Goal: Task Accomplishment & Management: Use online tool/utility

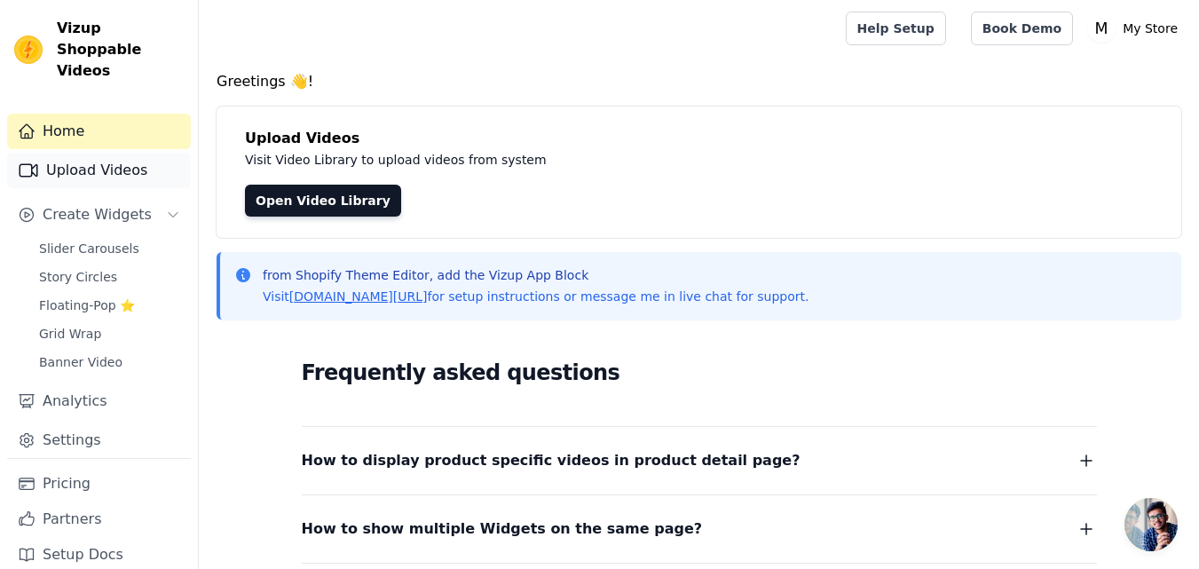
click at [76, 153] on link "Upload Videos" at bounding box center [99, 170] width 184 height 35
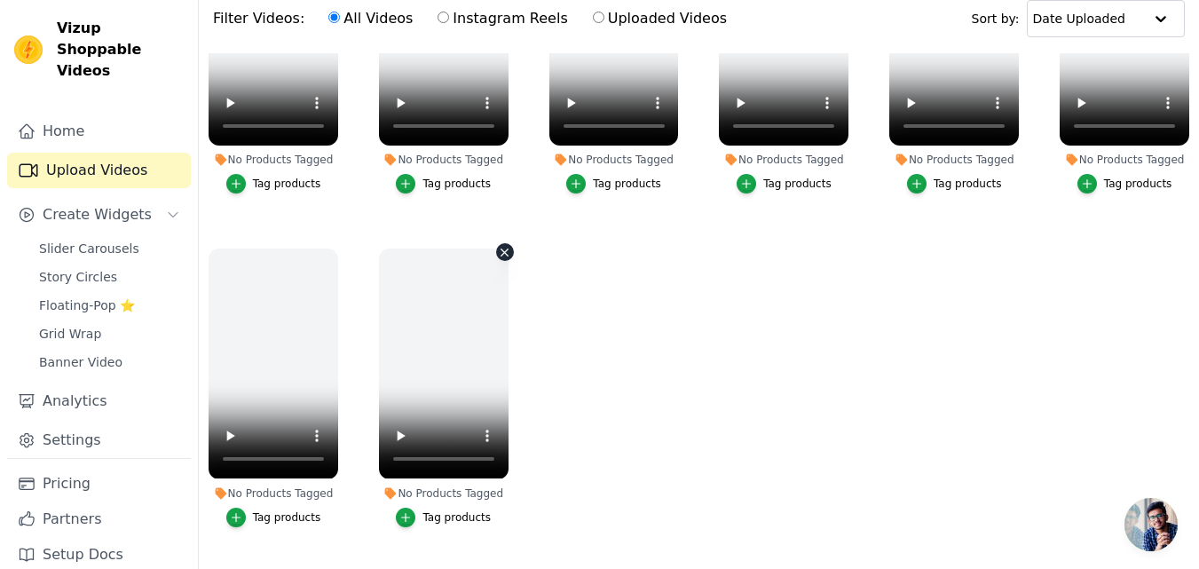
scroll to position [177, 0]
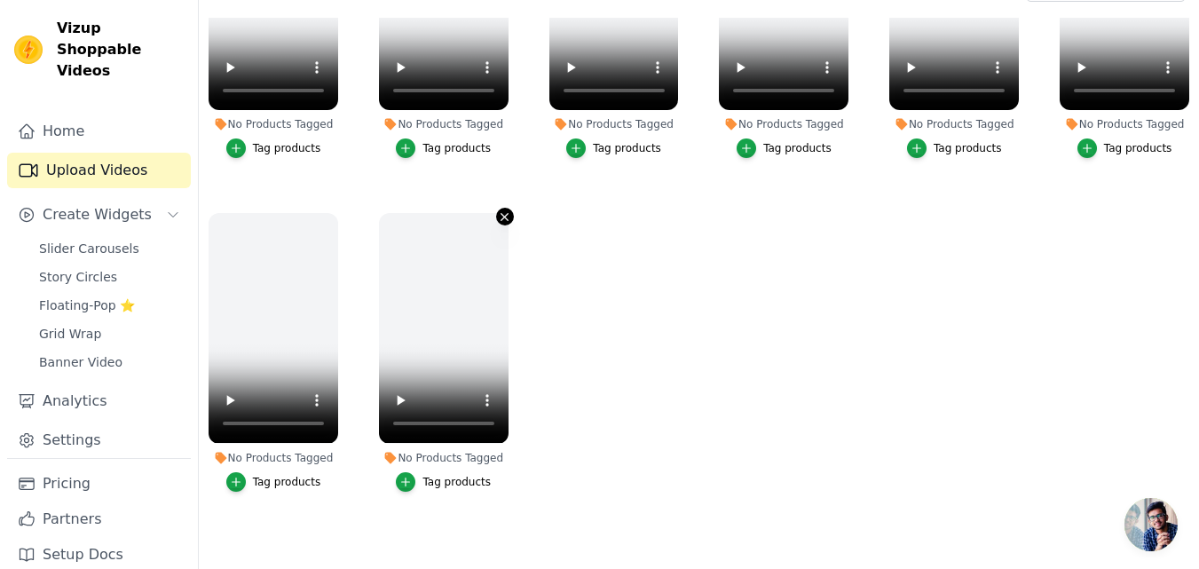
click at [508, 208] on button "No Products Tagged Tag products" at bounding box center [505, 217] width 18 height 18
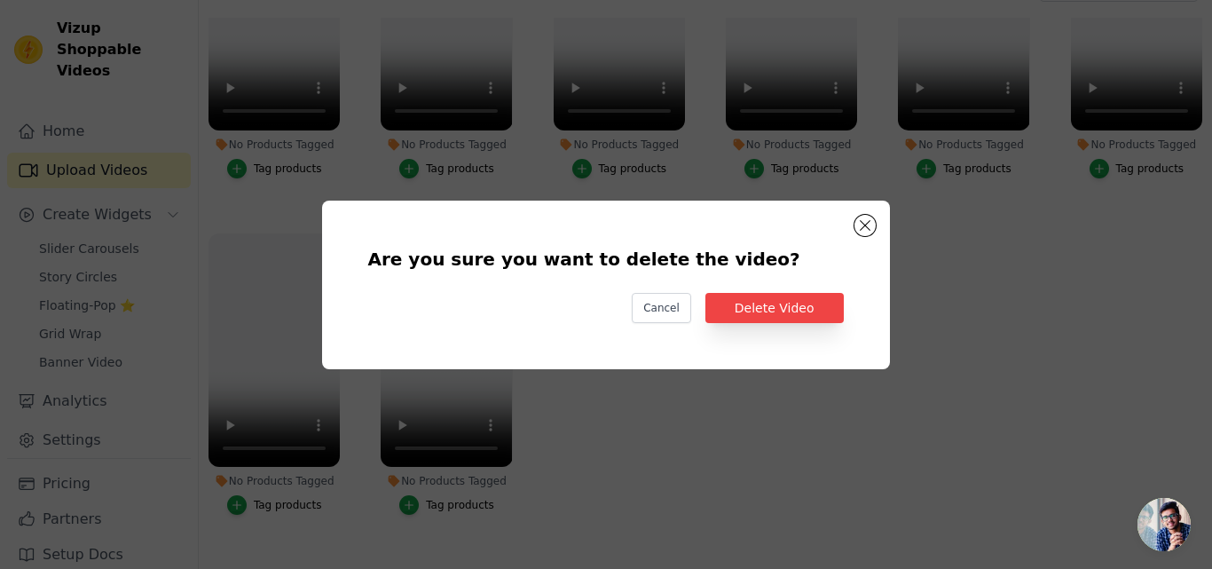
scroll to position [1495, 0]
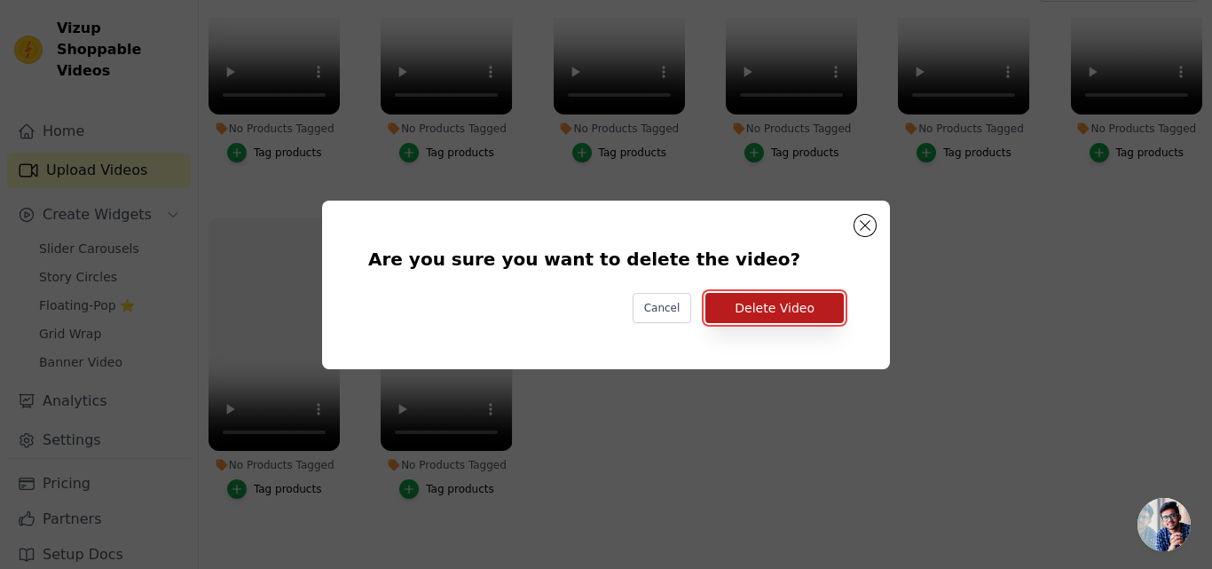
click at [792, 308] on button "Delete Video" at bounding box center [774, 308] width 138 height 30
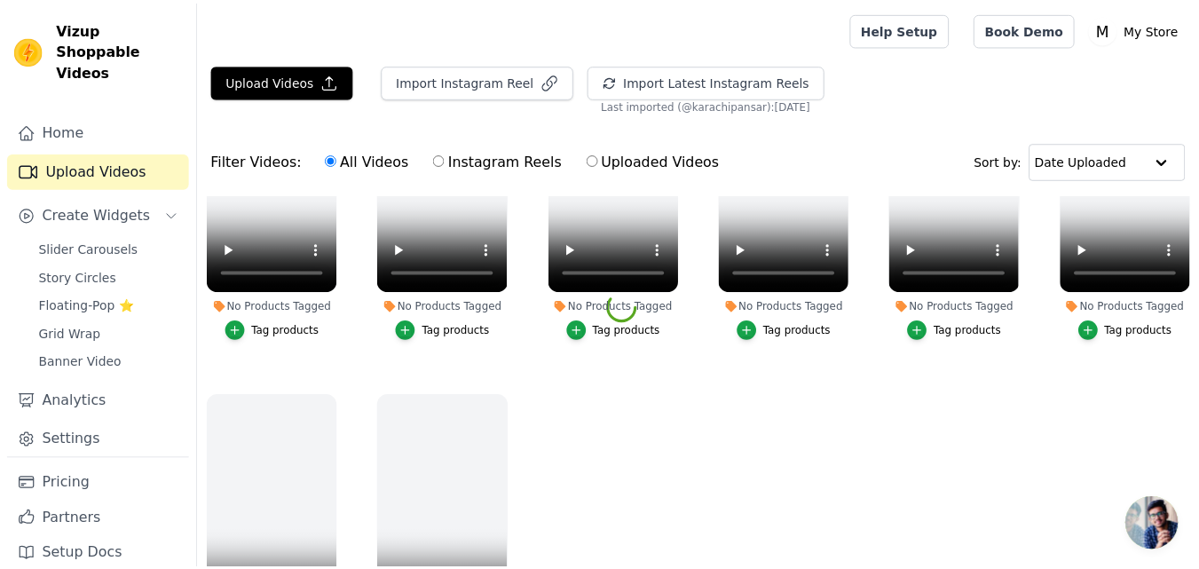
scroll to position [1479, 0]
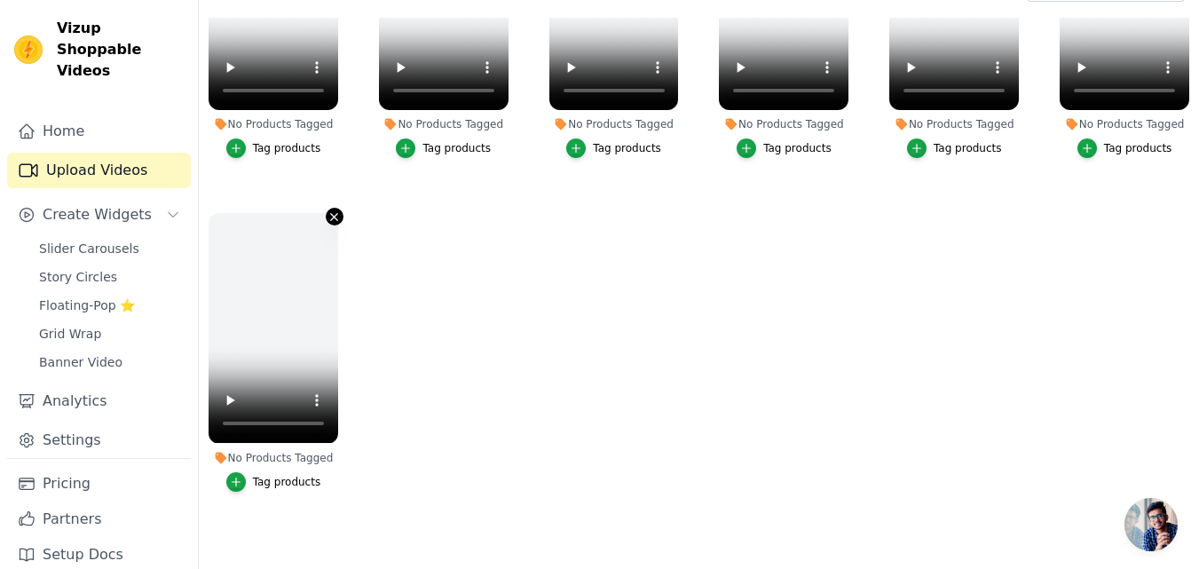
click at [328, 210] on icon "button" at bounding box center [333, 216] width 13 height 13
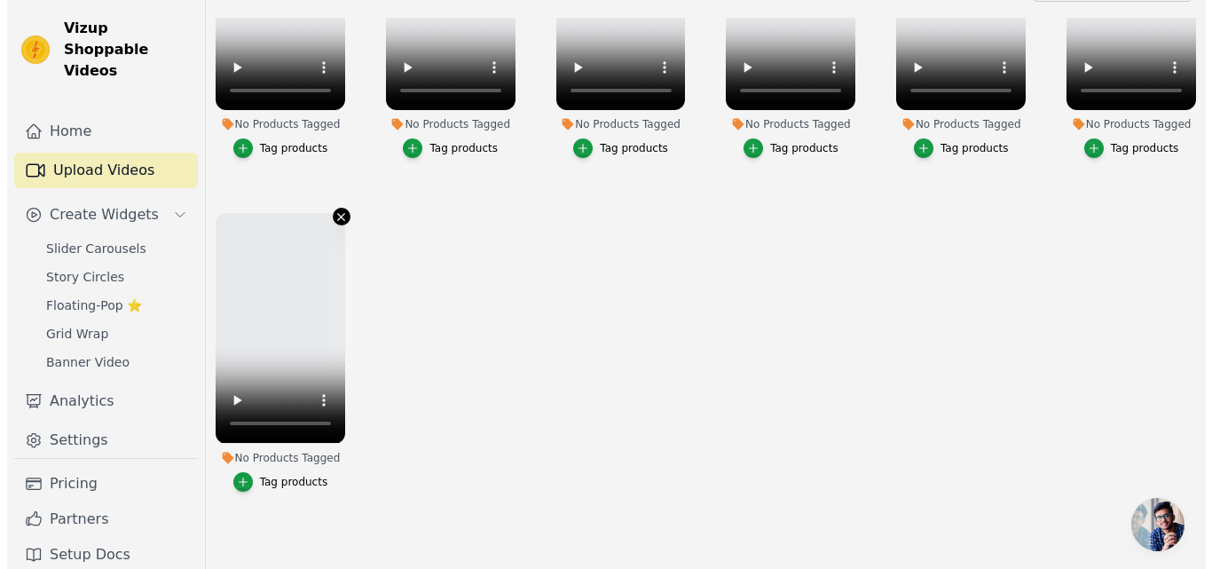
scroll to position [1495, 0]
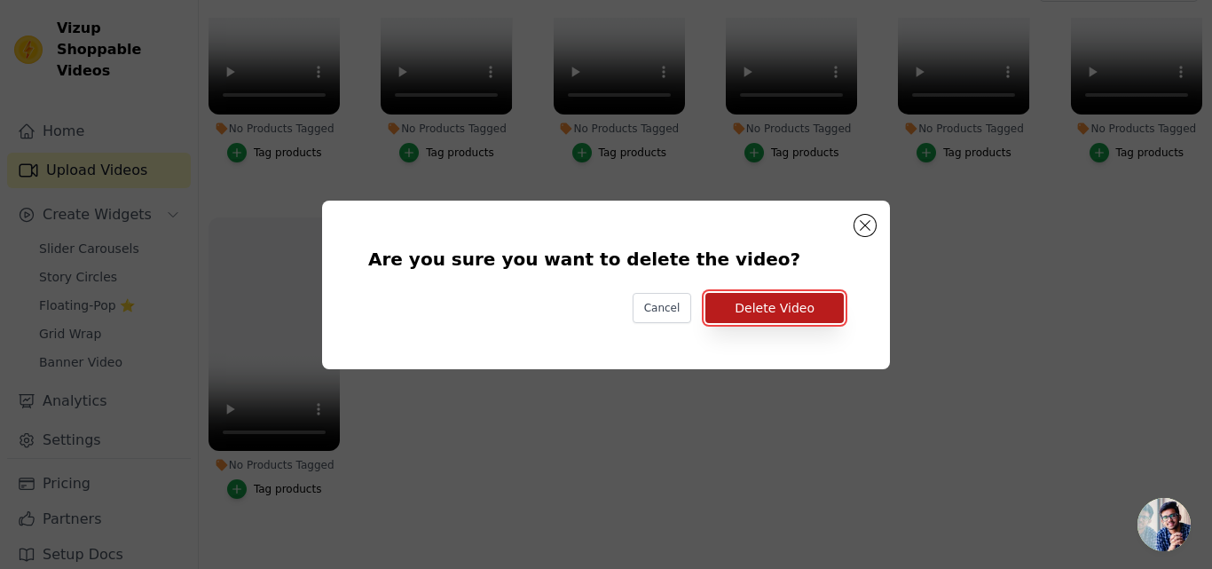
click at [782, 301] on button "Delete Video" at bounding box center [774, 308] width 138 height 30
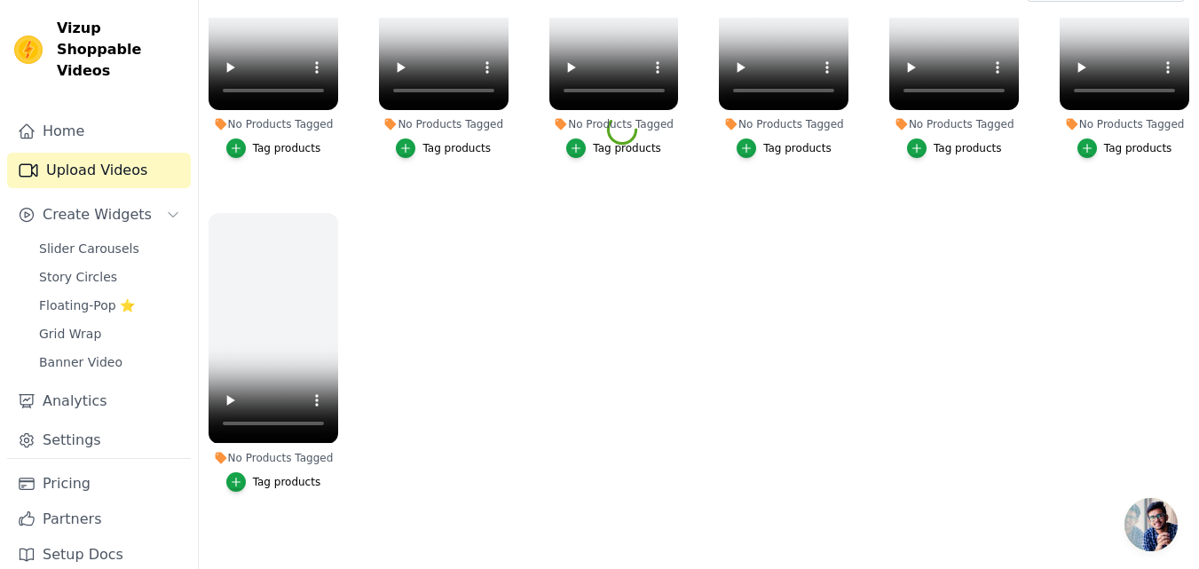
scroll to position [1176, 0]
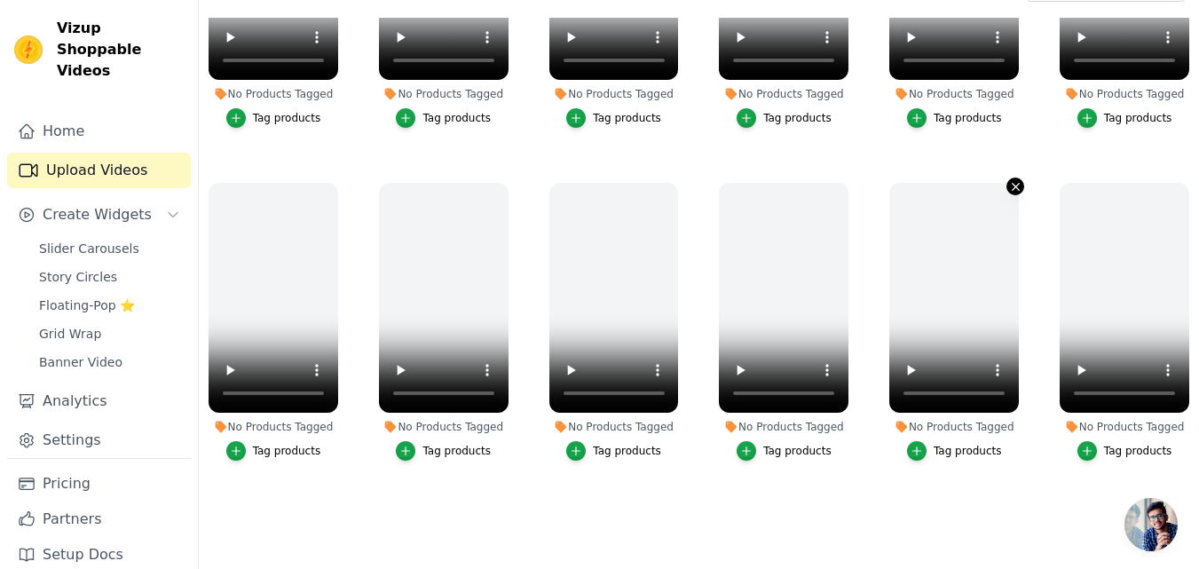
click at [1009, 180] on icon "button" at bounding box center [1015, 186] width 13 height 13
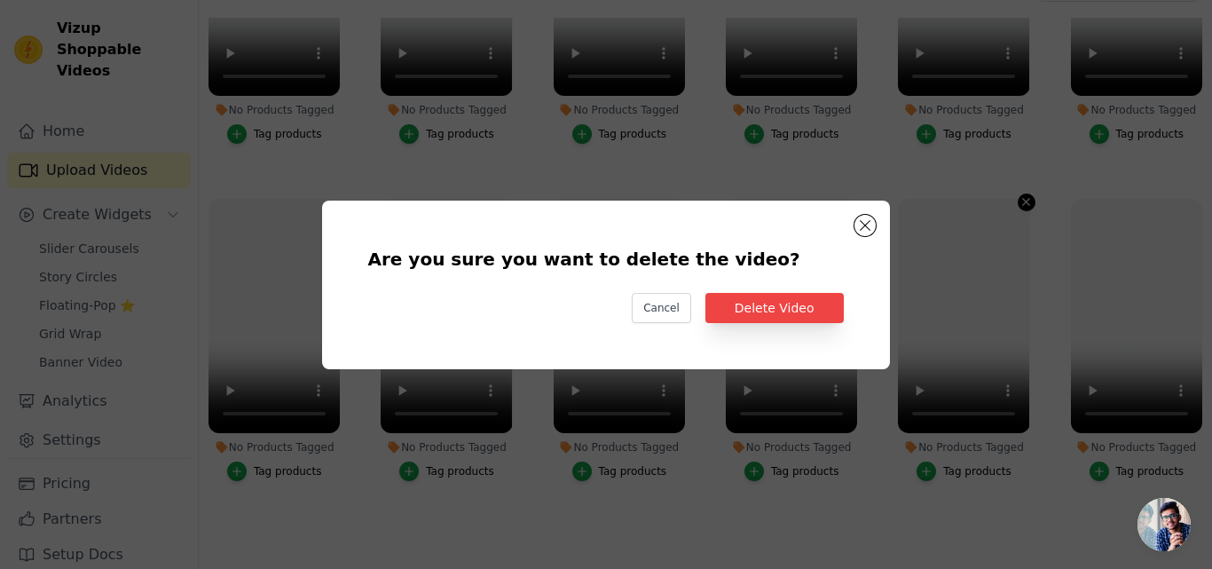
scroll to position [1188, 0]
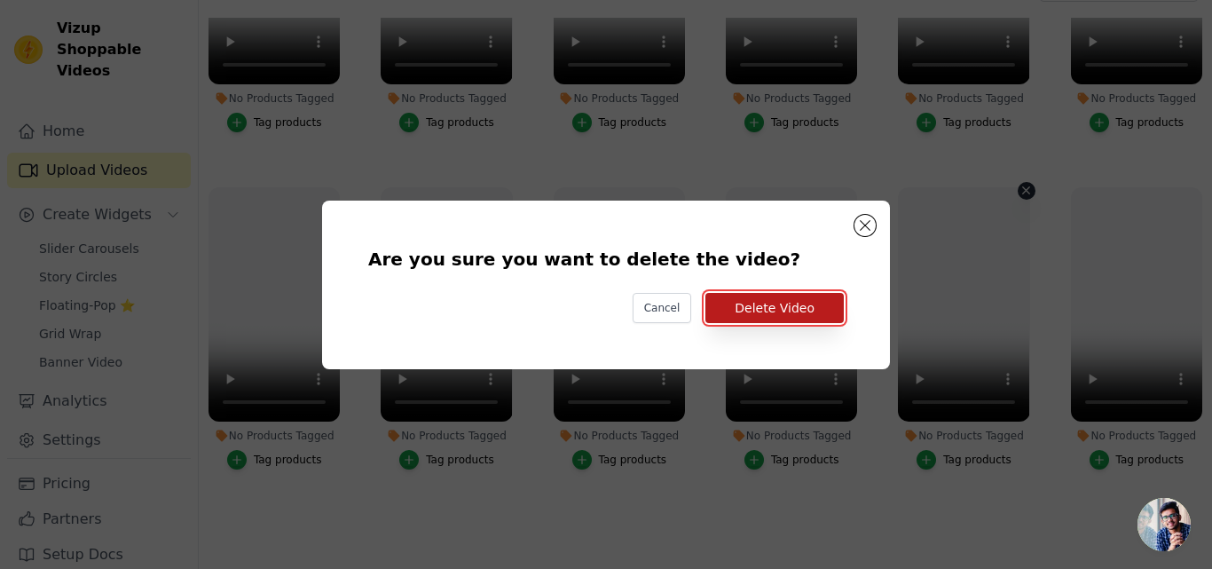
click at [788, 308] on button "Delete Video" at bounding box center [774, 308] width 138 height 30
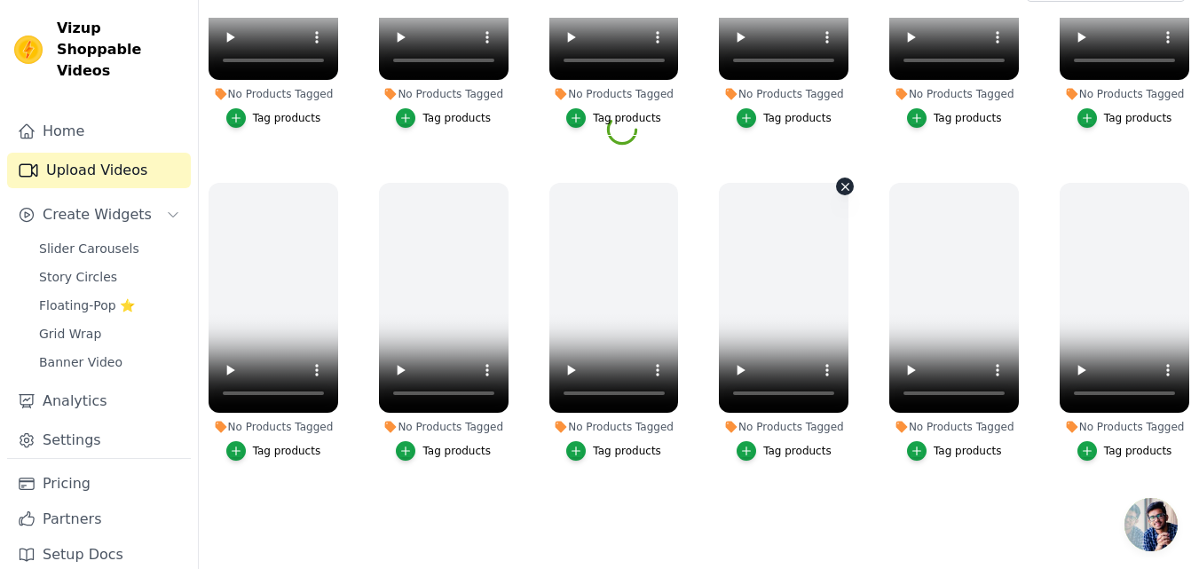
scroll to position [1148, 0]
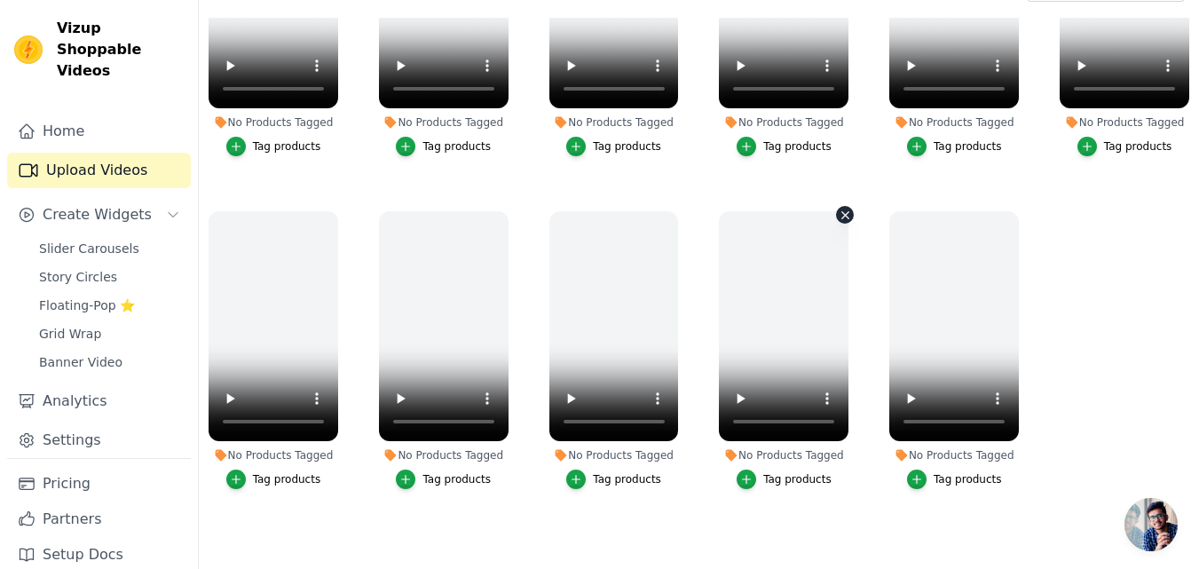
click at [842, 211] on icon "button" at bounding box center [845, 214] width 7 height 7
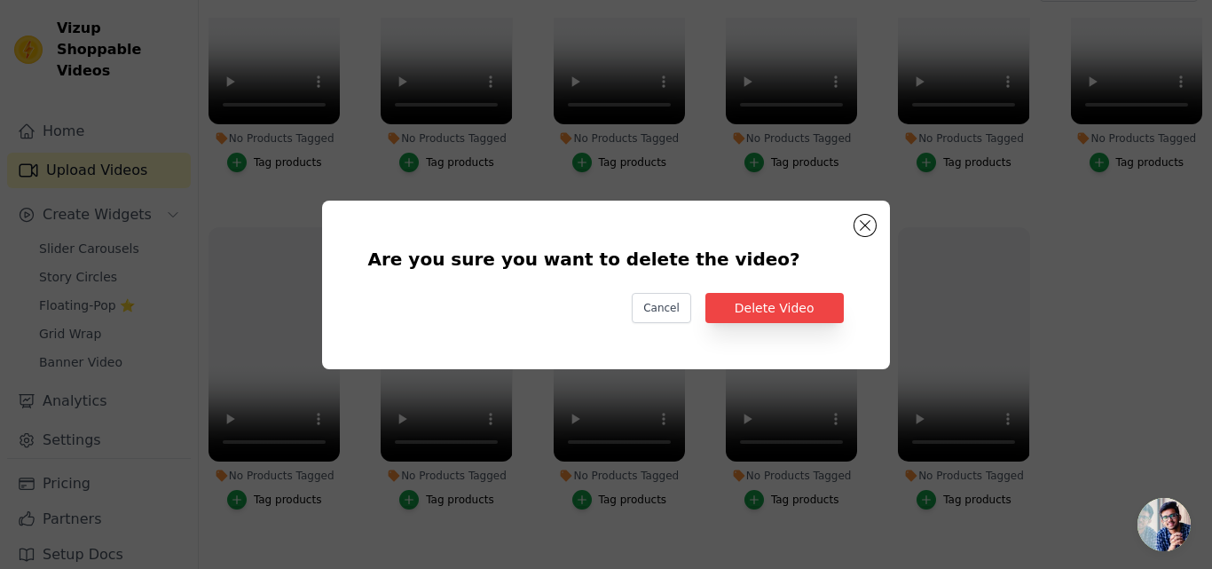
scroll to position [1160, 0]
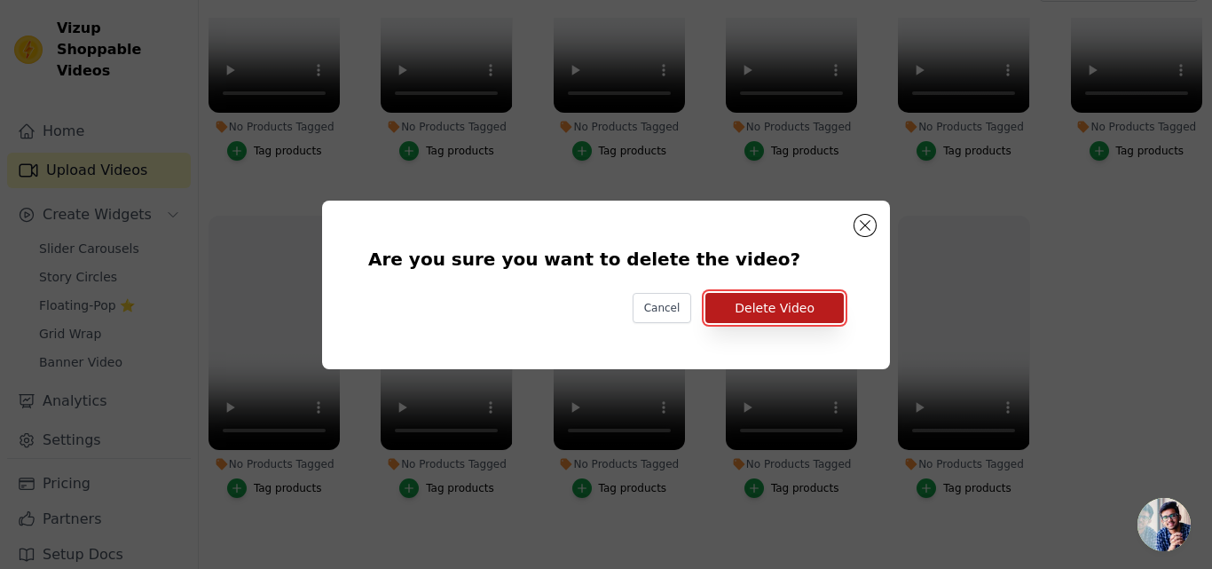
click at [783, 306] on button "Delete Video" at bounding box center [774, 308] width 138 height 30
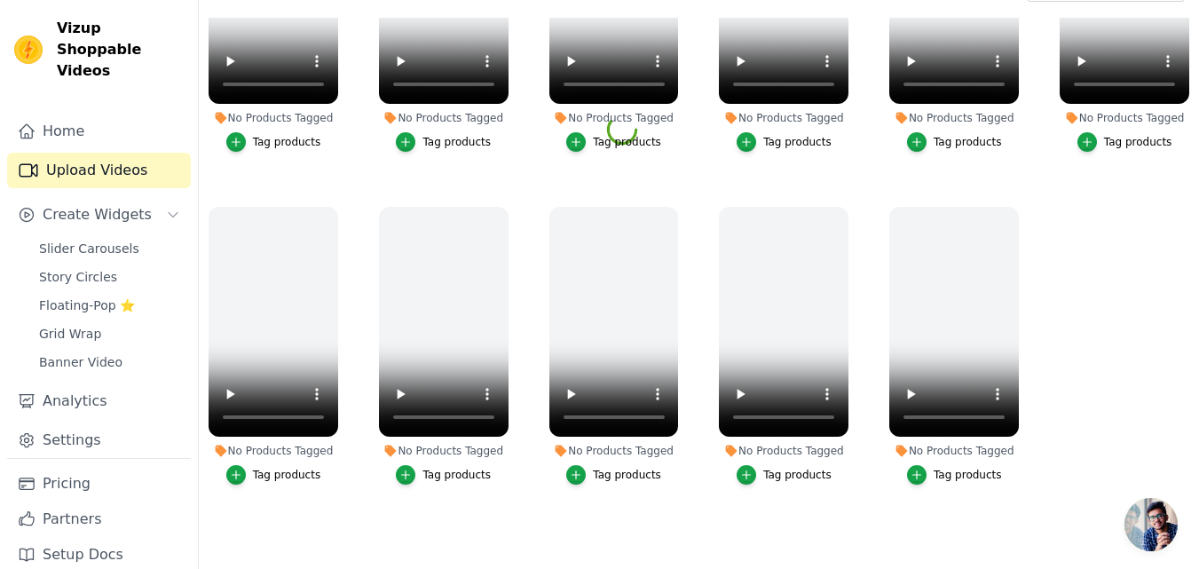
scroll to position [1148, 0]
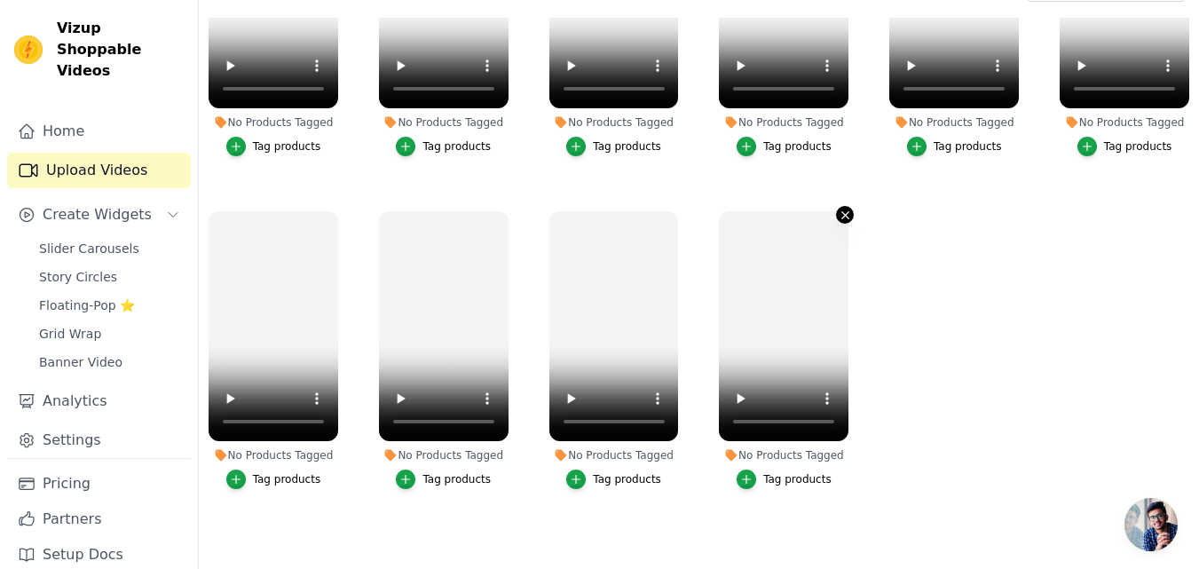
click at [842, 211] on icon "button" at bounding box center [845, 214] width 7 height 7
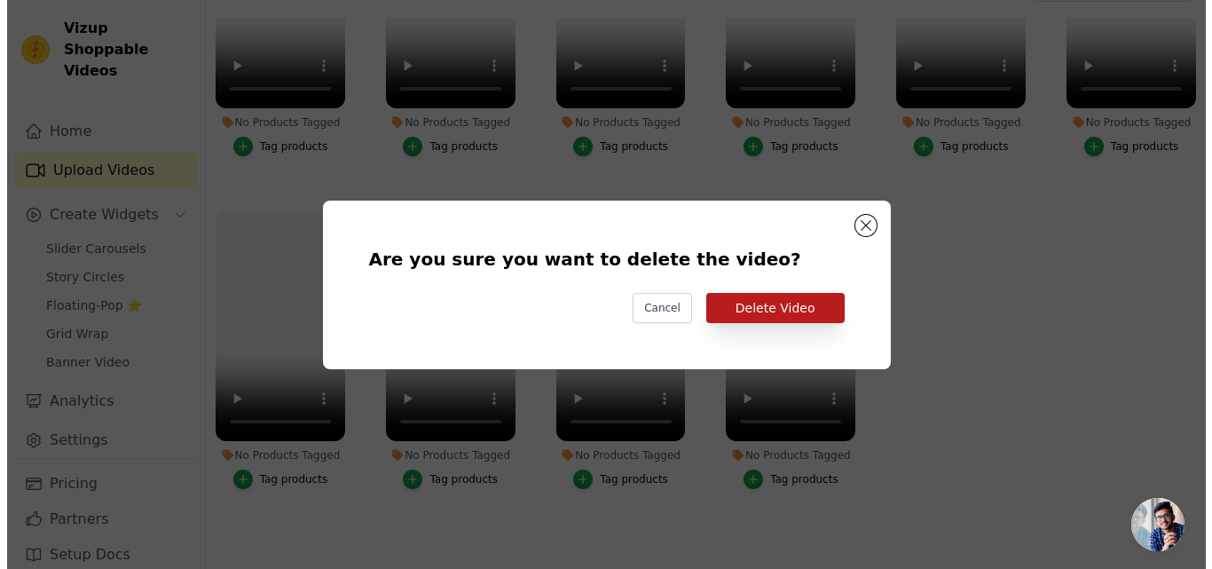
scroll to position [1160, 0]
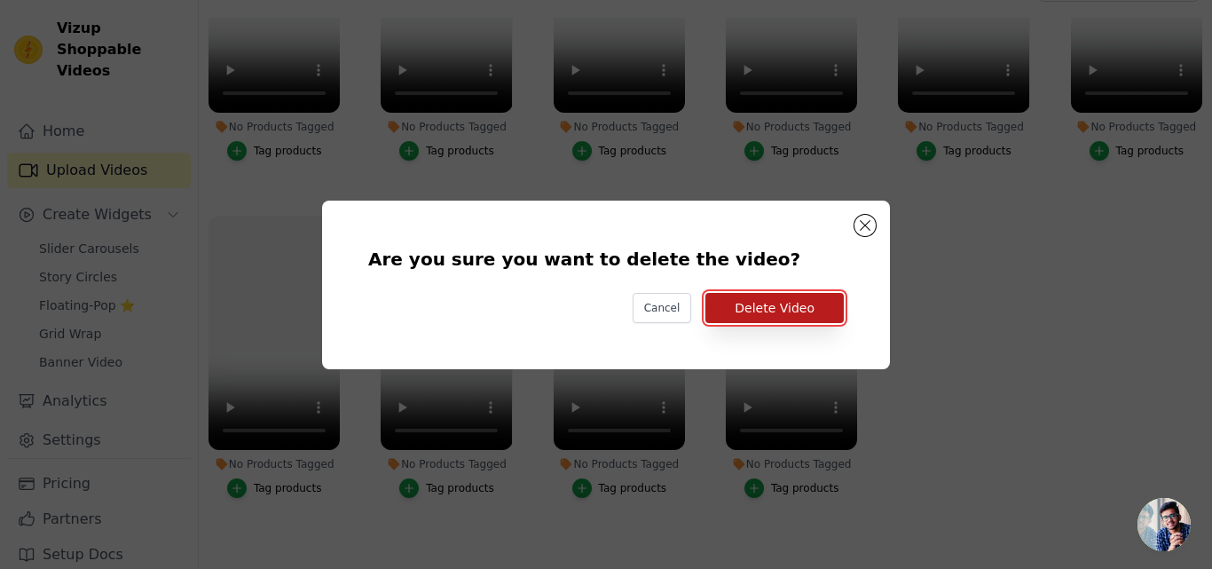
click at [799, 309] on button "Delete Video" at bounding box center [774, 308] width 138 height 30
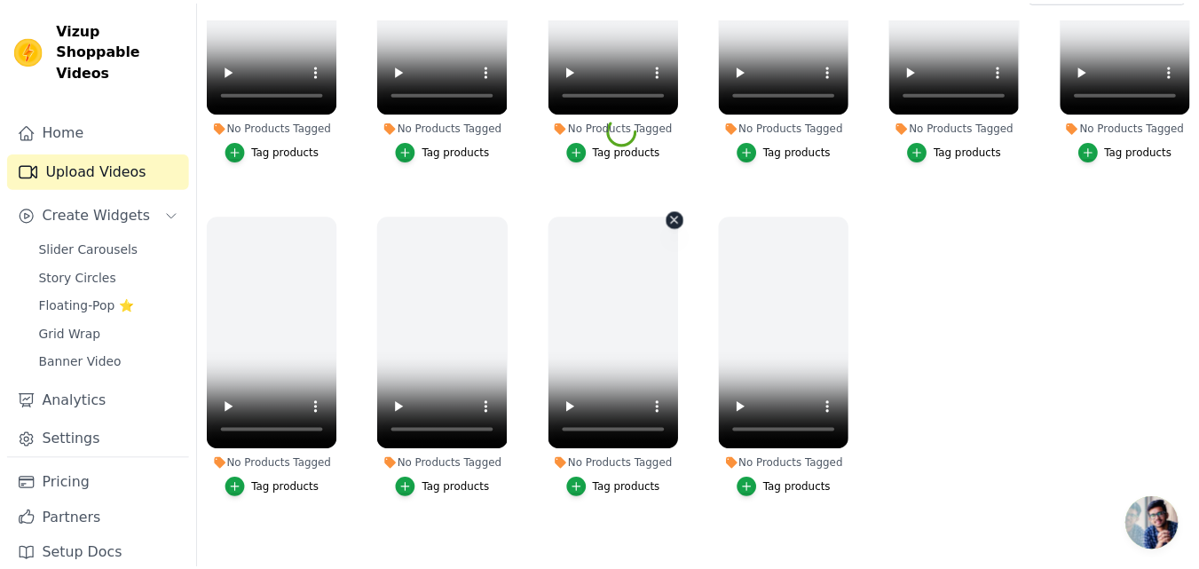
scroll to position [1148, 0]
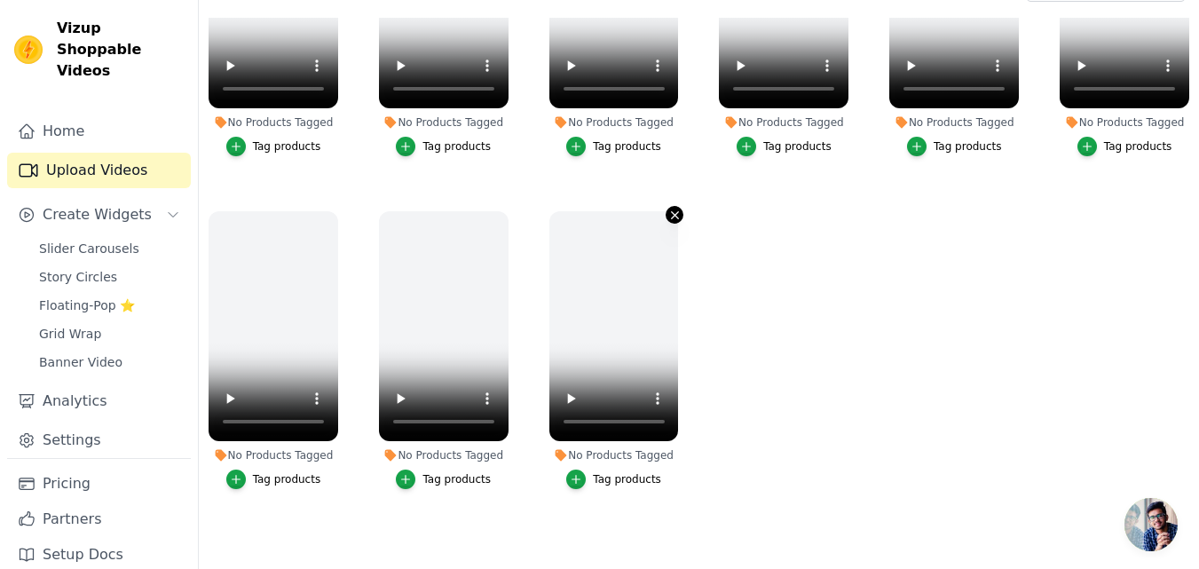
click at [668, 209] on icon "button" at bounding box center [674, 215] width 13 height 13
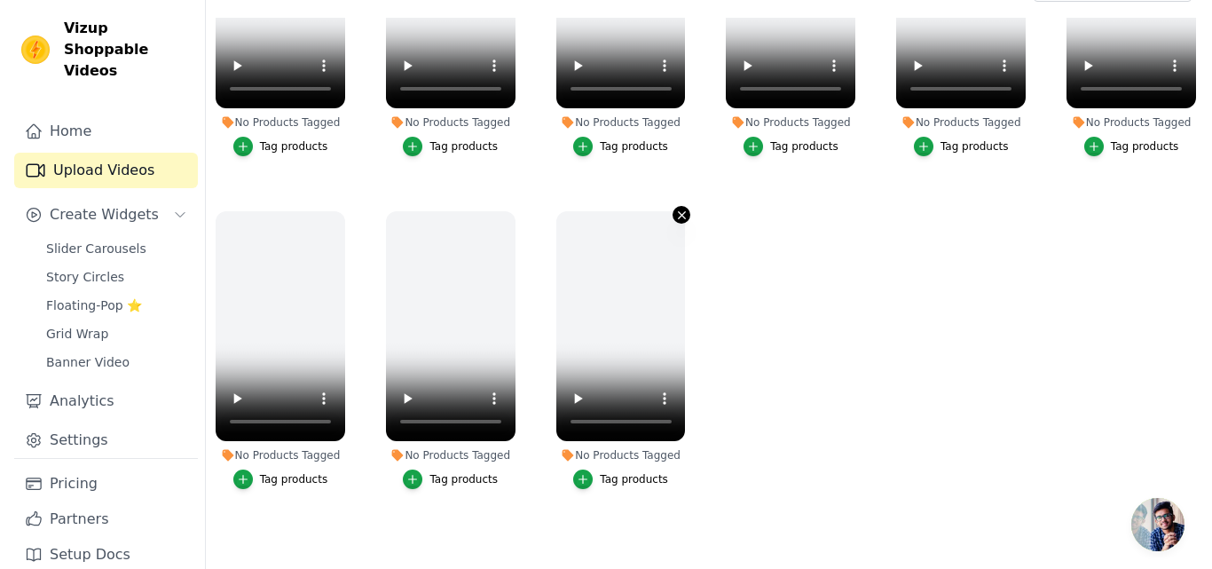
scroll to position [1160, 0]
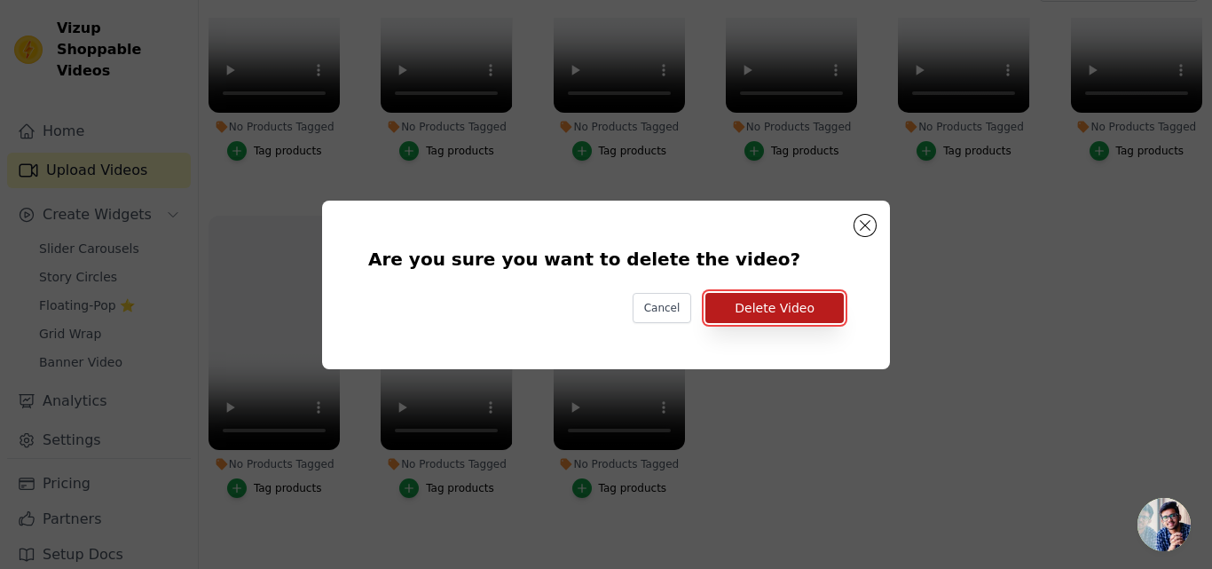
click at [749, 307] on button "Delete Video" at bounding box center [774, 308] width 138 height 30
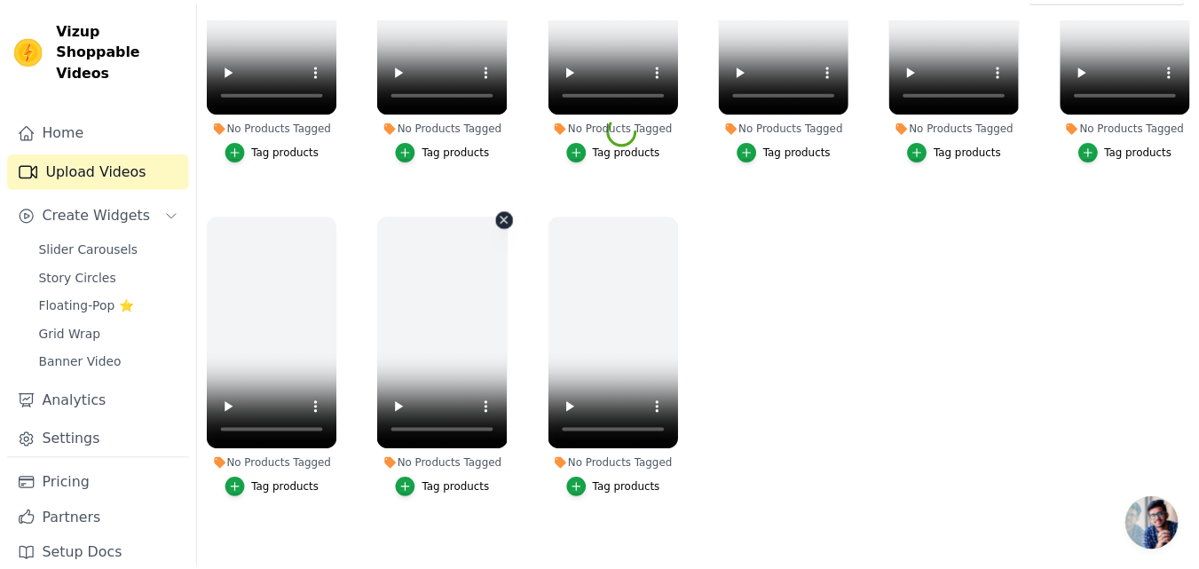
scroll to position [1148, 0]
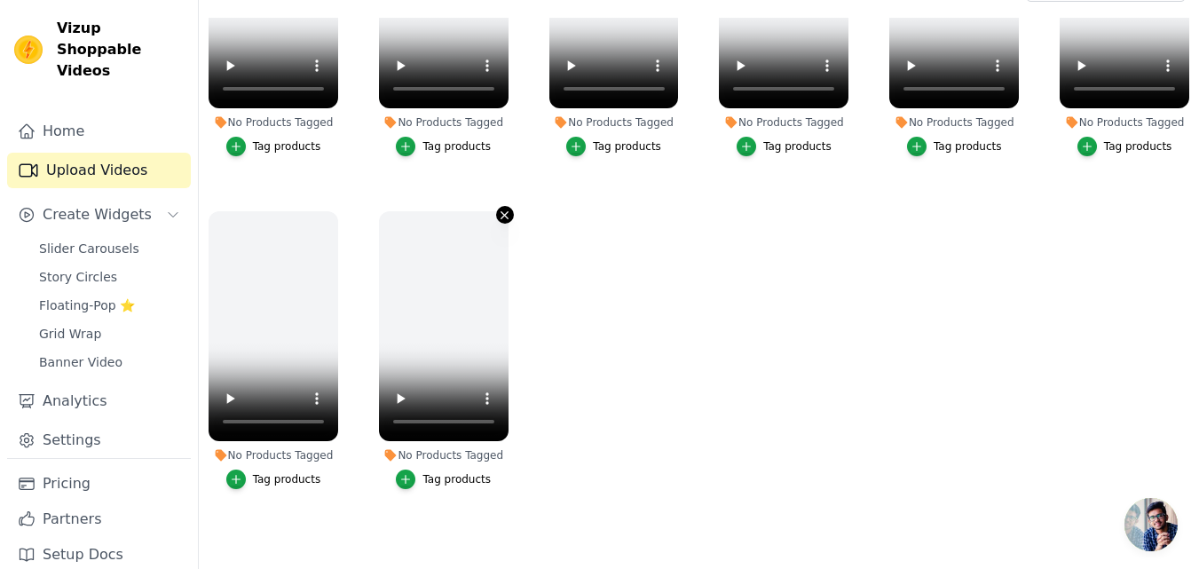
click at [501, 211] on icon "button" at bounding box center [504, 214] width 7 height 7
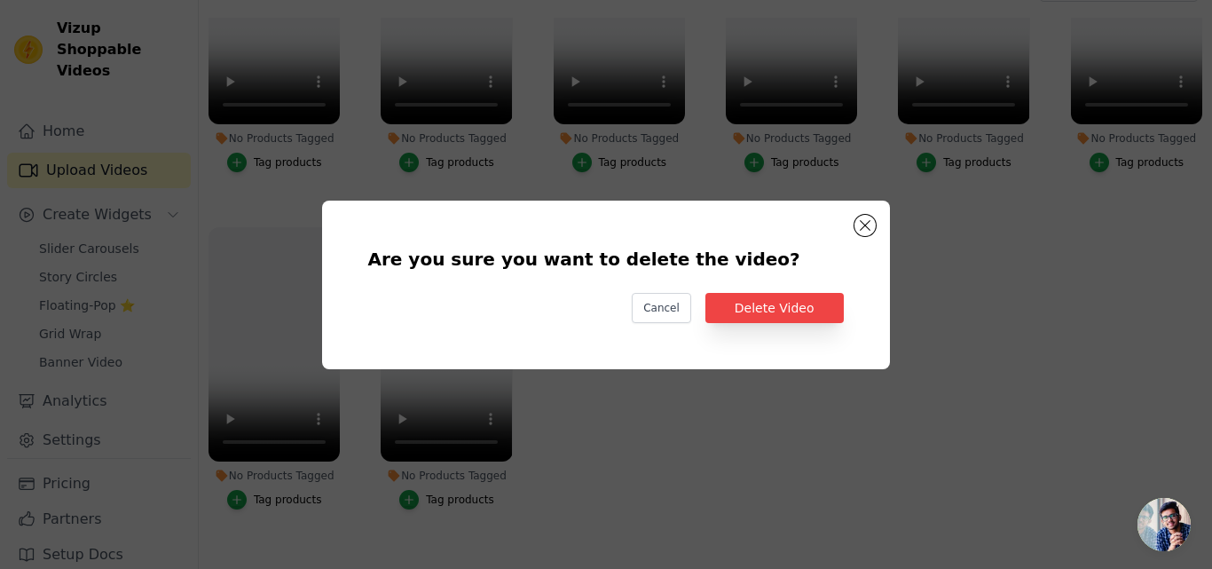
scroll to position [1160, 0]
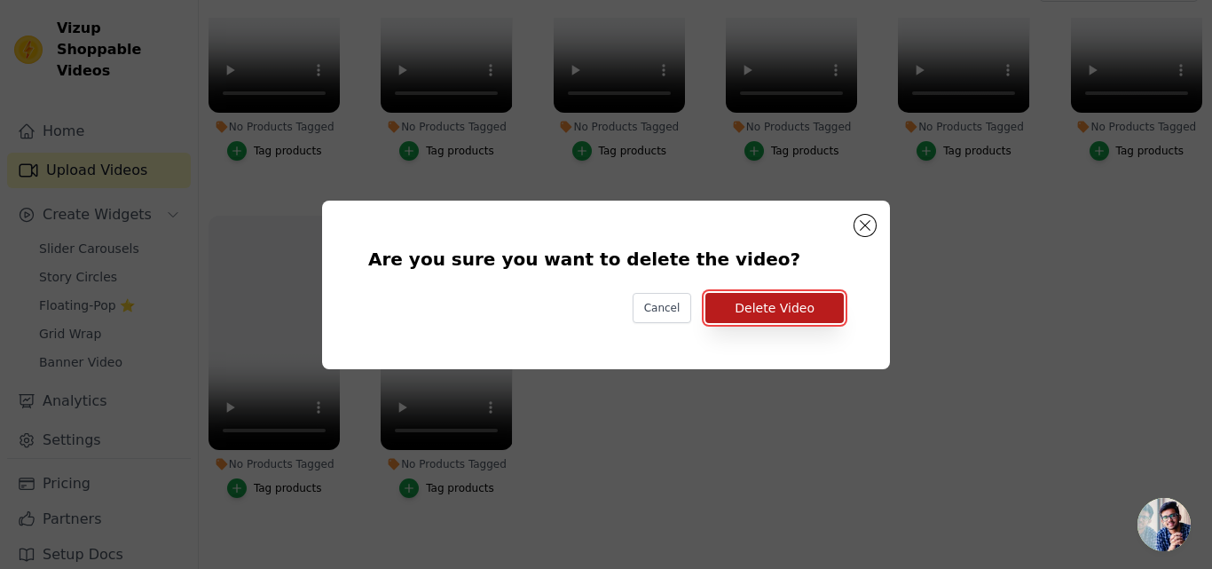
click at [775, 303] on button "Delete Video" at bounding box center [774, 308] width 138 height 30
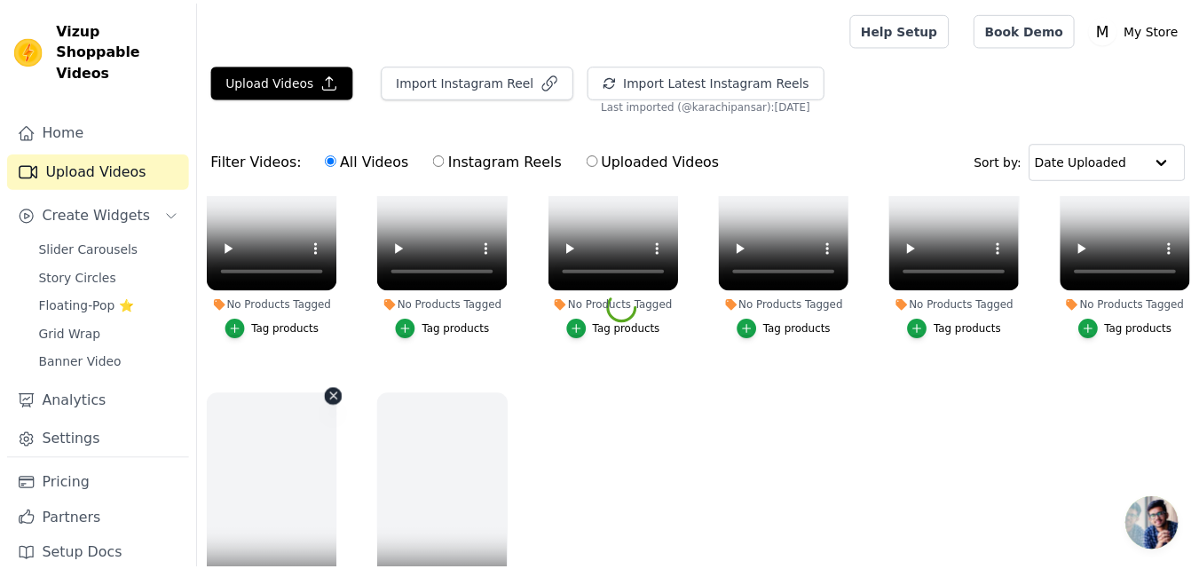
scroll to position [0, 0]
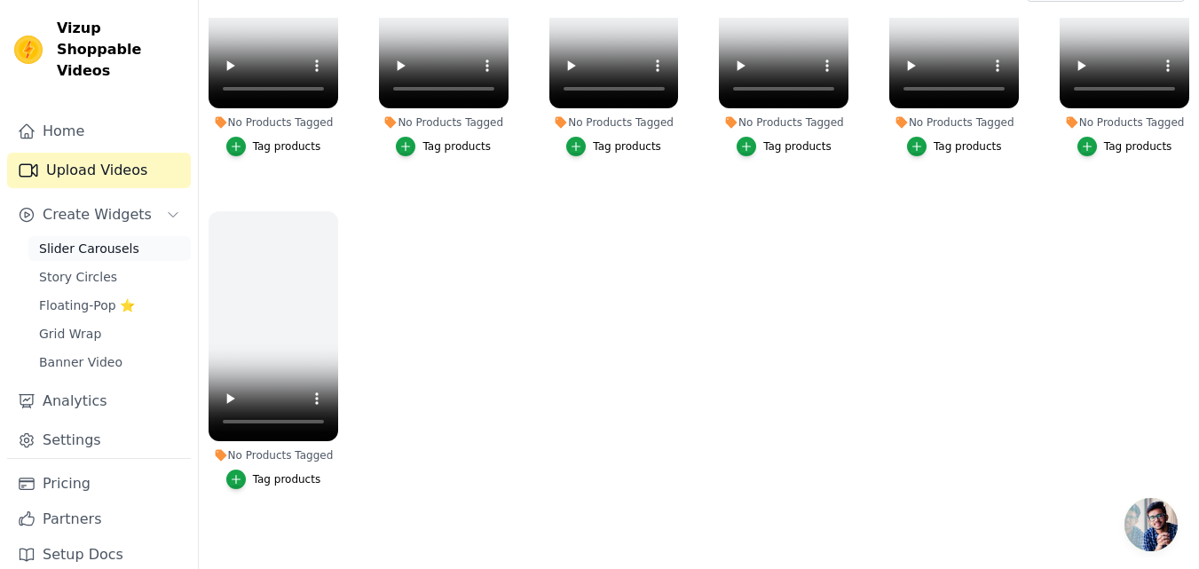
click at [133, 236] on link "Slider Carousels" at bounding box center [109, 248] width 162 height 25
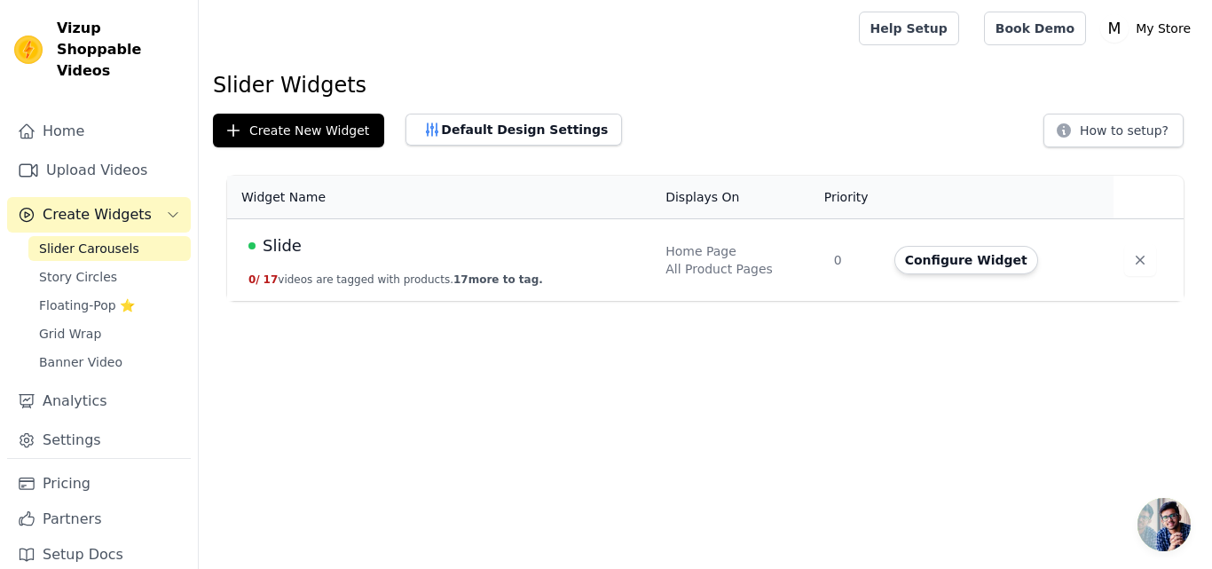
click at [488, 279] on span "17 more to tag." at bounding box center [498, 279] width 90 height 12
